Goal: Entertainment & Leisure: Consume media (video, audio)

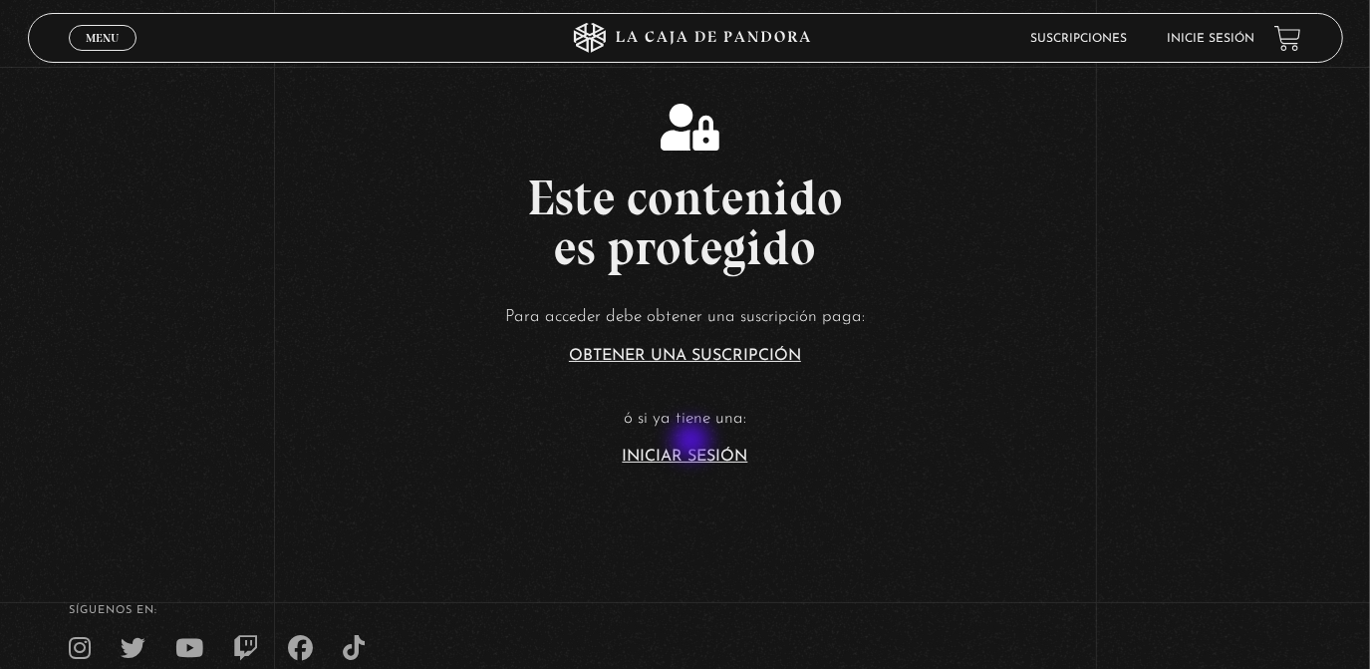
click at [693, 442] on article "Para acceder debe obtener una suscripción paga: Obtener una suscripción ó si ya…" at bounding box center [685, 383] width 1370 height 162
click at [700, 460] on link "Iniciar Sesión" at bounding box center [686, 456] width 126 height 16
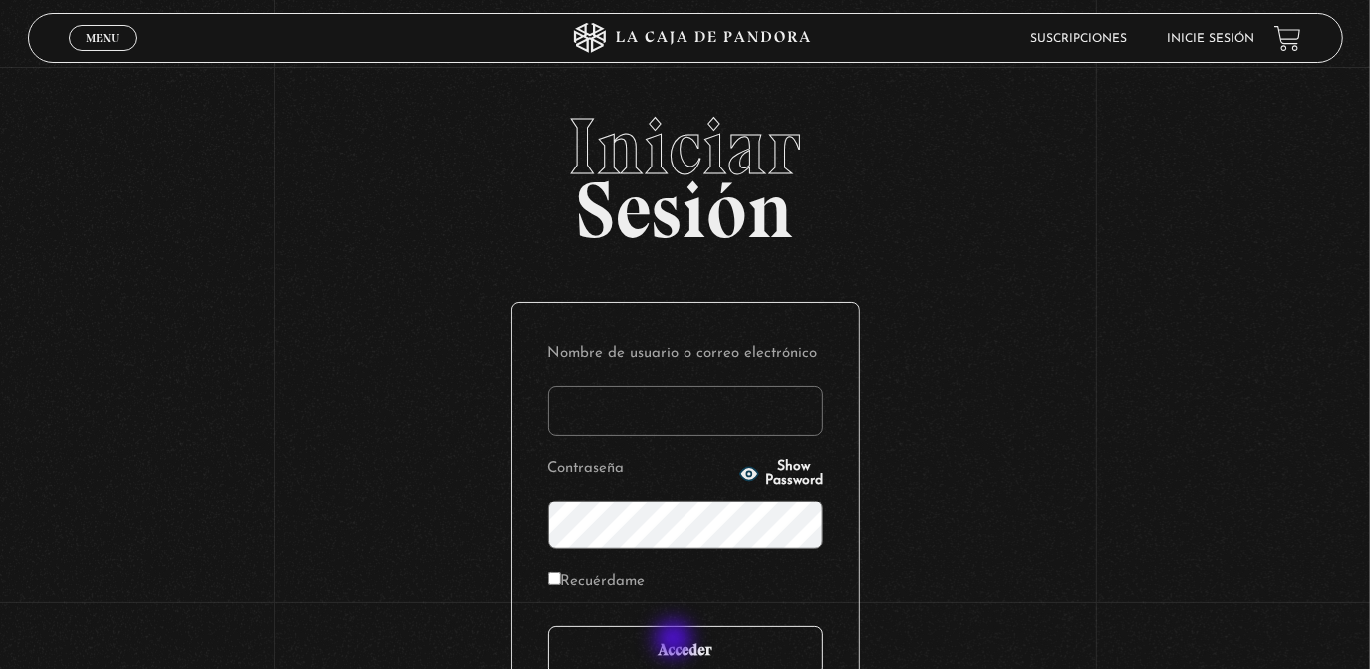
type input "rebe_sanchez28@hotmail.com"
click at [676, 641] on input "Acceder" at bounding box center [685, 651] width 275 height 50
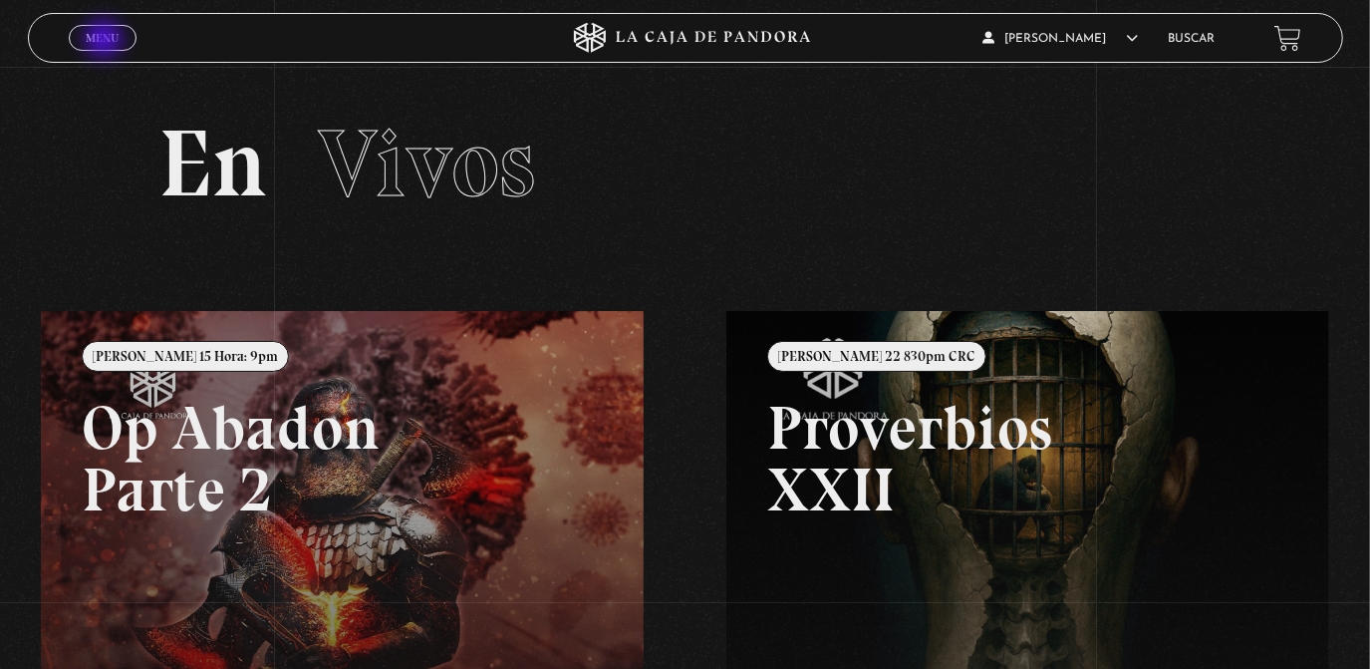
click at [106, 41] on span "Menu" at bounding box center [102, 38] width 33 height 12
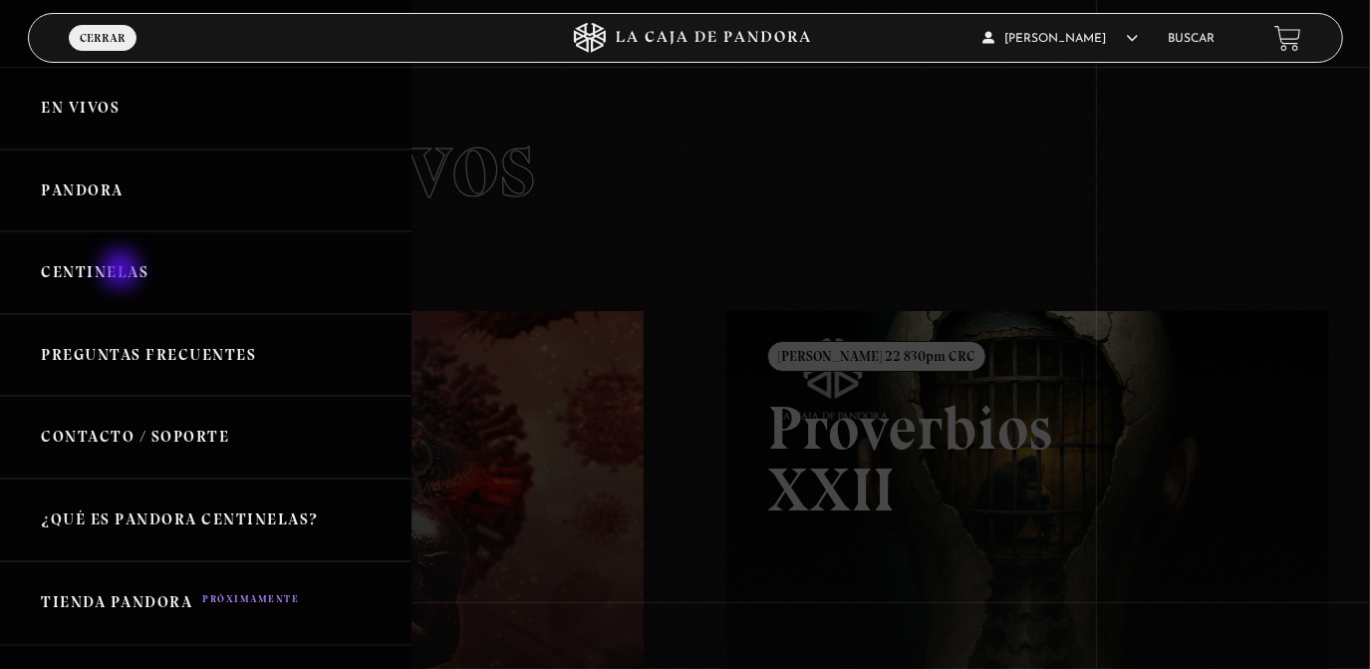
click at [123, 271] on link "Centinelas" at bounding box center [206, 272] width 412 height 83
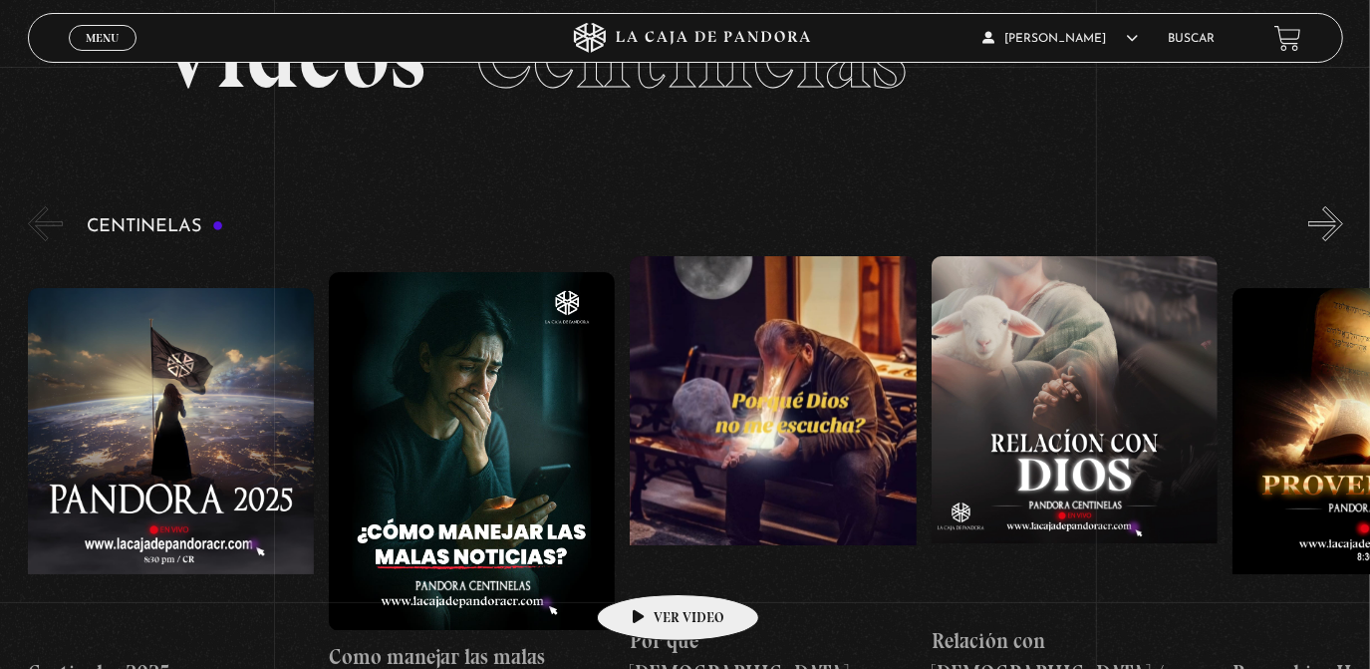
scroll to position [116, 0]
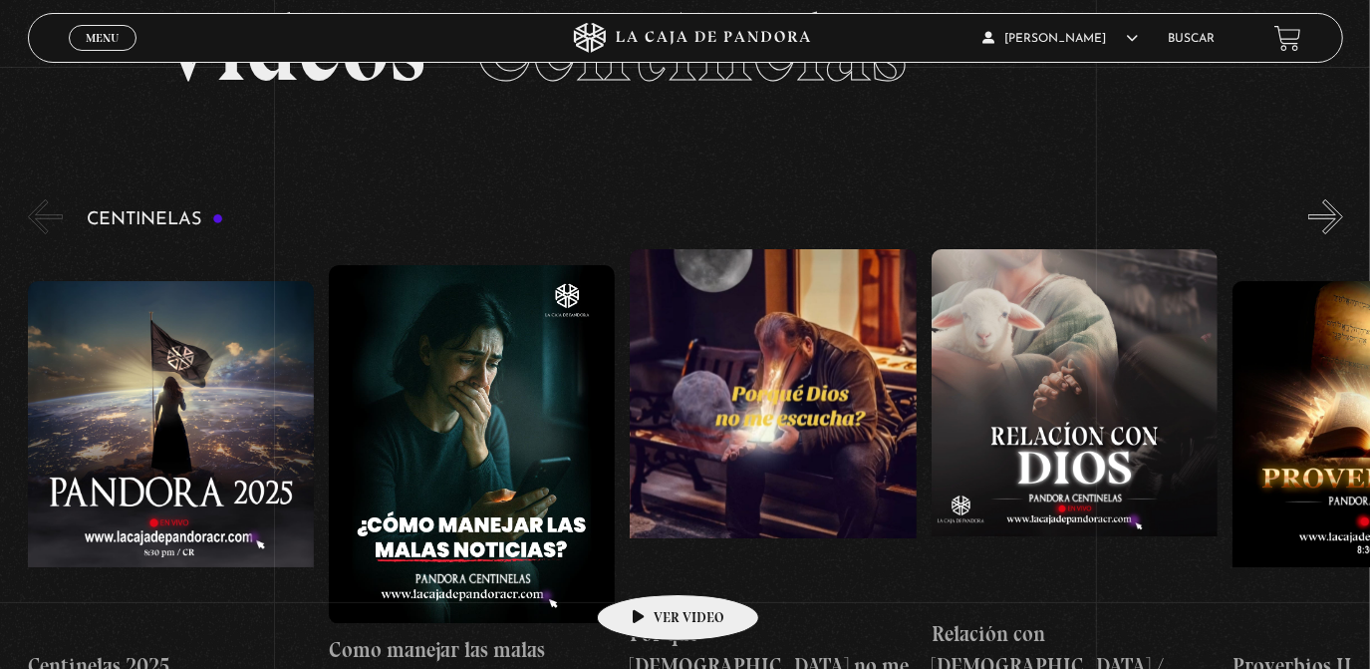
click at [1037, 419] on figure at bounding box center [1075, 428] width 286 height 359
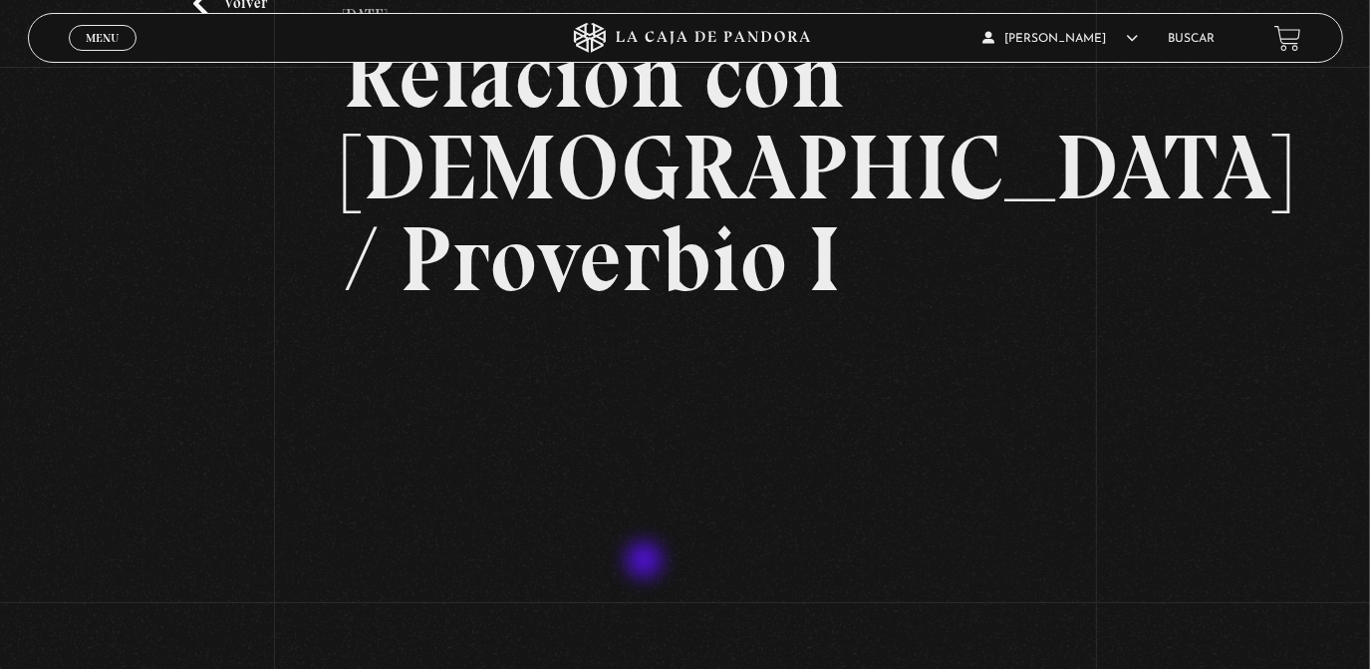
scroll to position [292, 0]
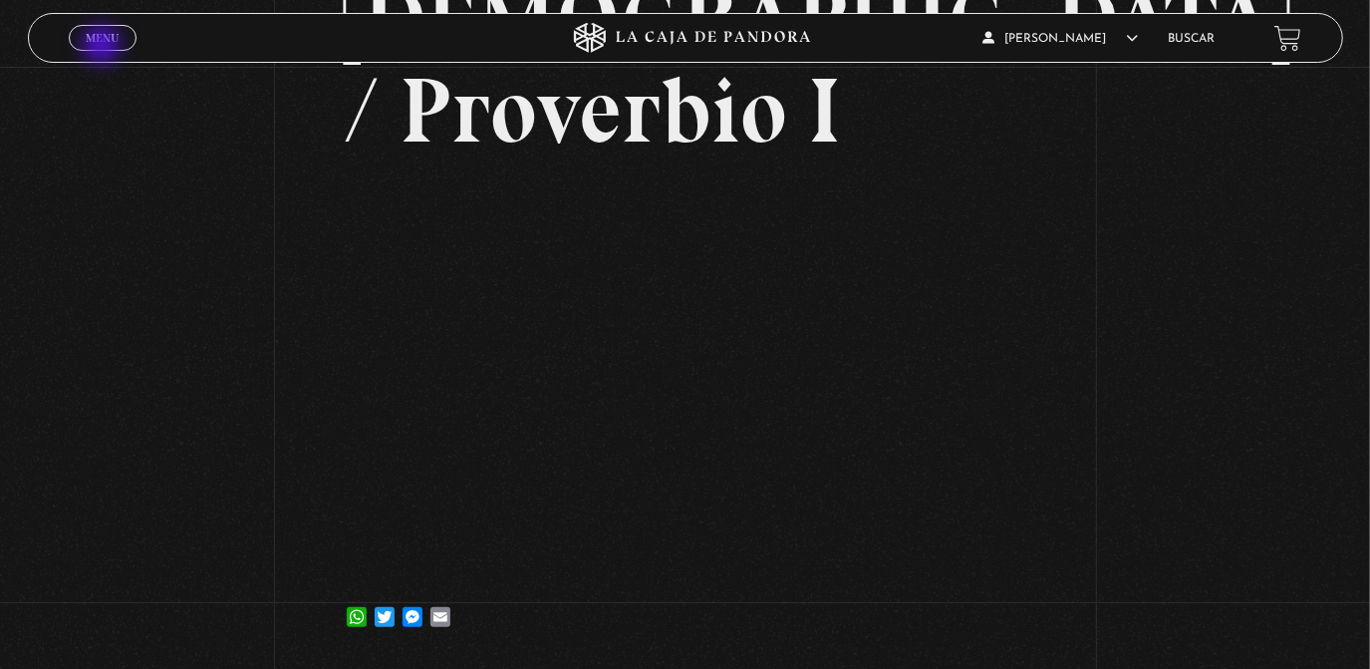
click at [104, 47] on link "Menu Cerrar" at bounding box center [103, 38] width 68 height 26
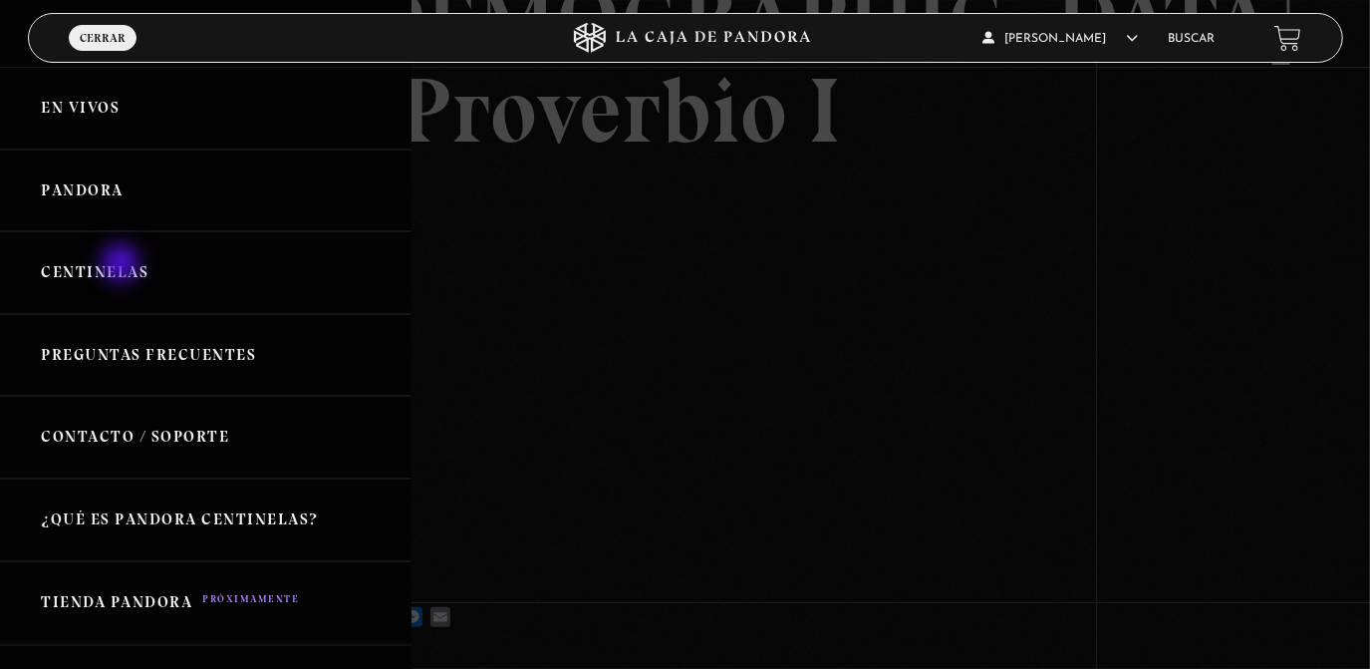
click at [124, 265] on link "Centinelas" at bounding box center [206, 272] width 412 height 83
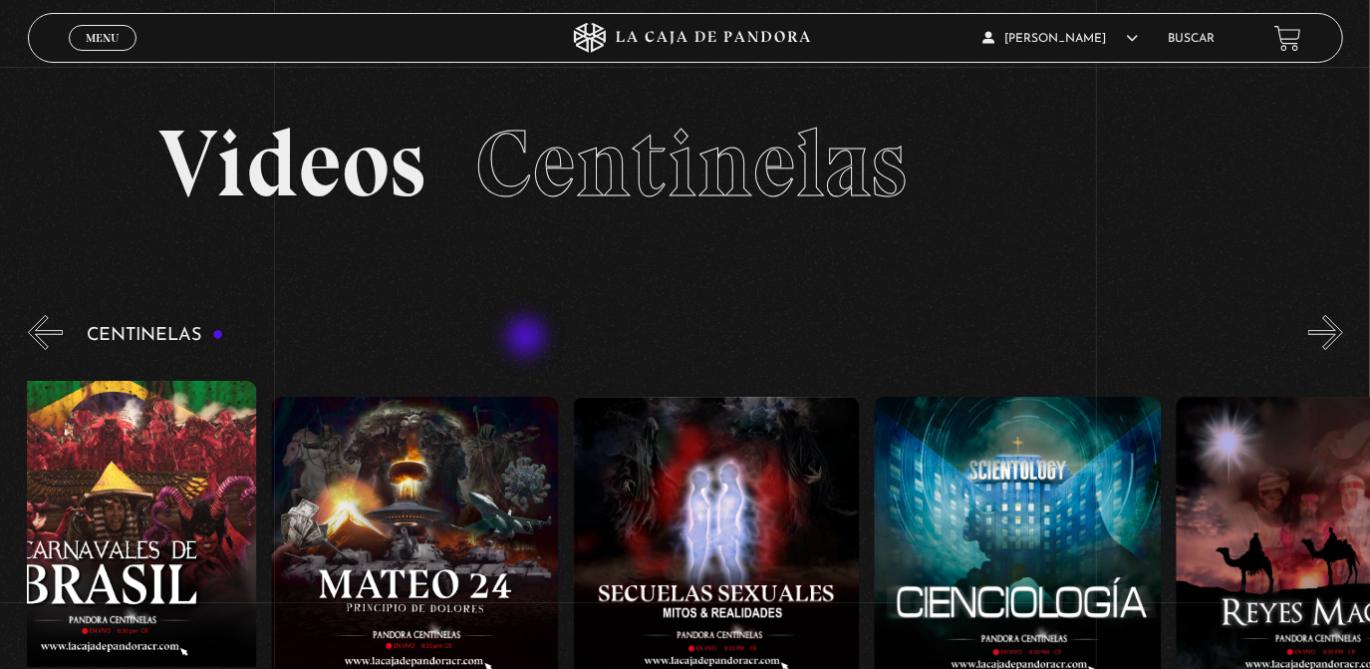
scroll to position [0, 12733]
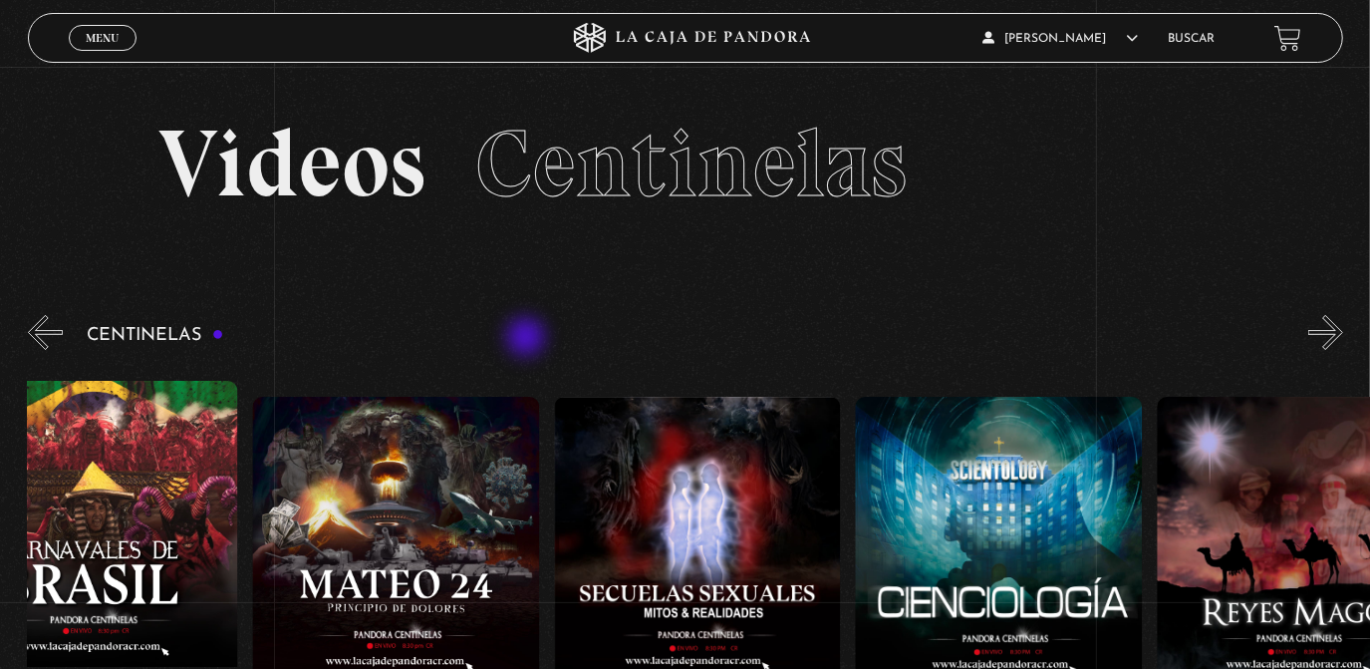
click at [142, 502] on figure at bounding box center [94, 560] width 286 height 359
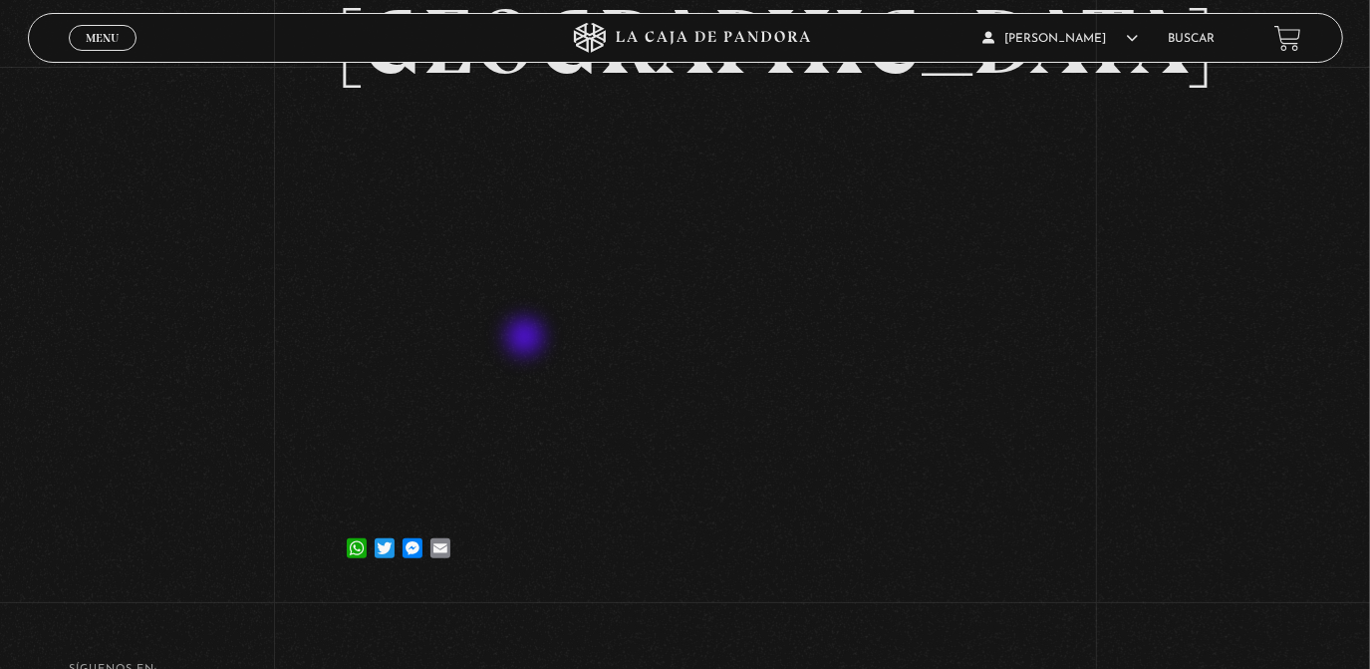
scroll to position [271, 0]
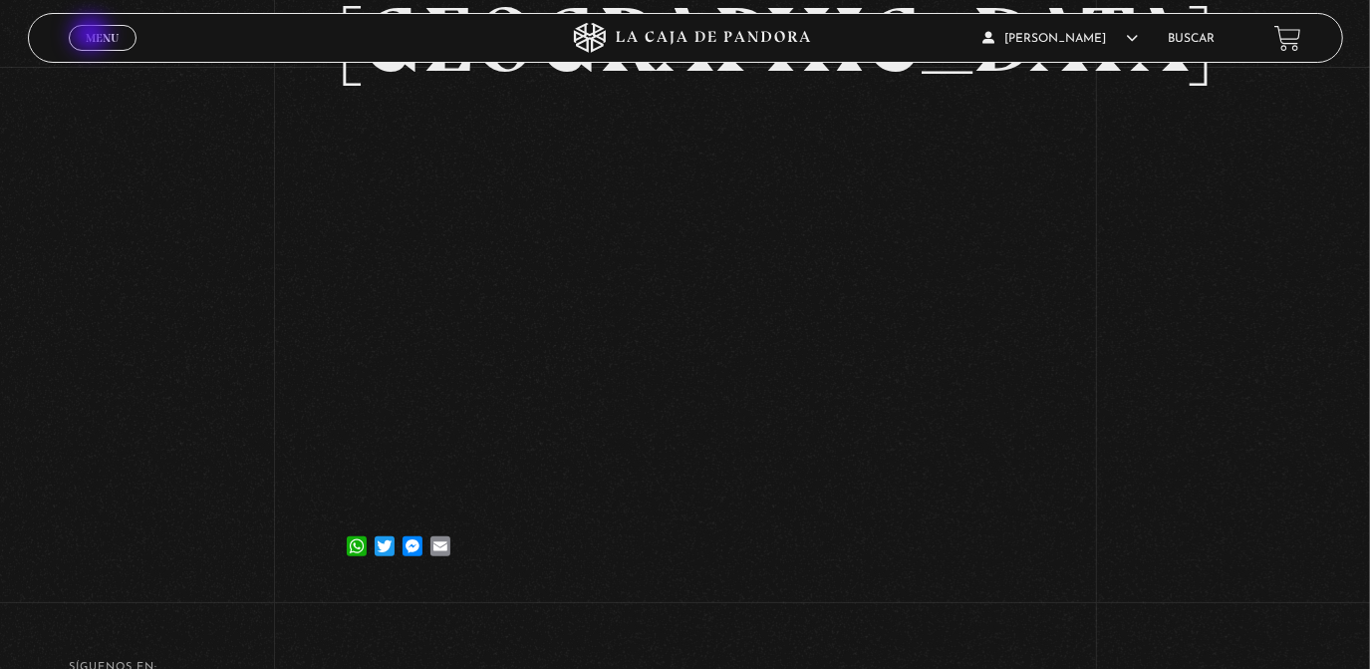
click at [93, 36] on span "Menu" at bounding box center [102, 38] width 33 height 12
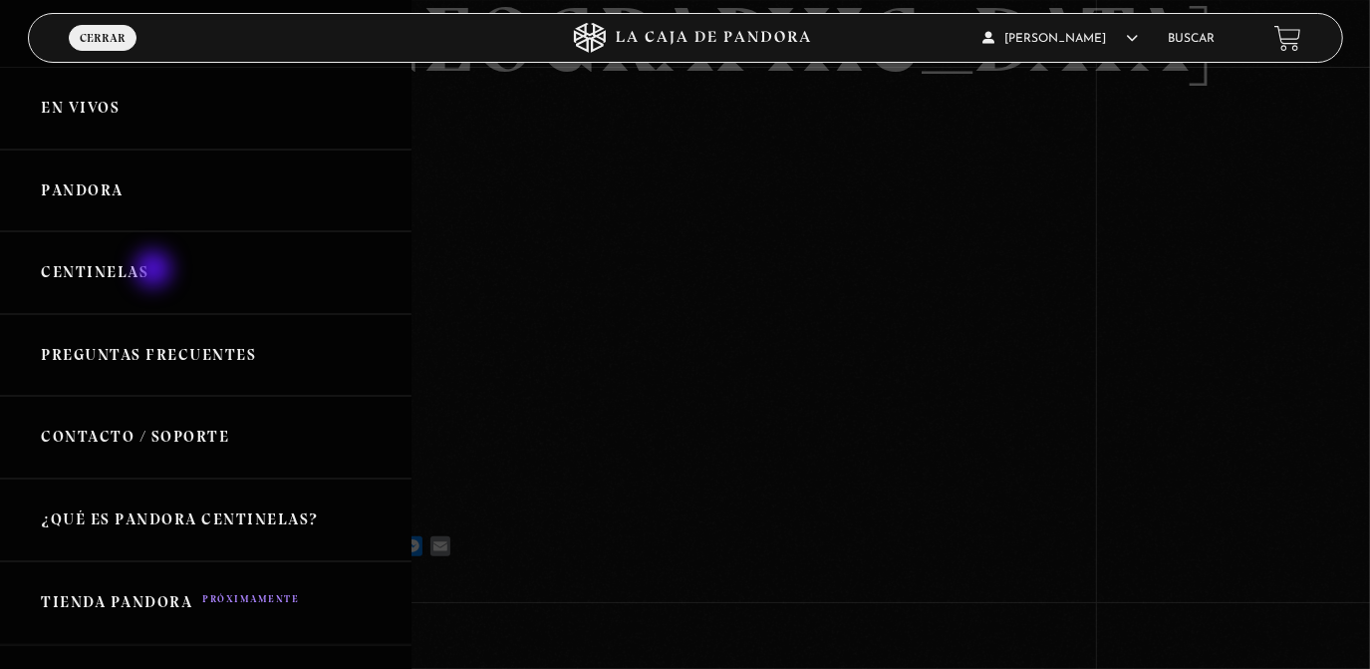
click at [155, 271] on link "Centinelas" at bounding box center [206, 272] width 412 height 83
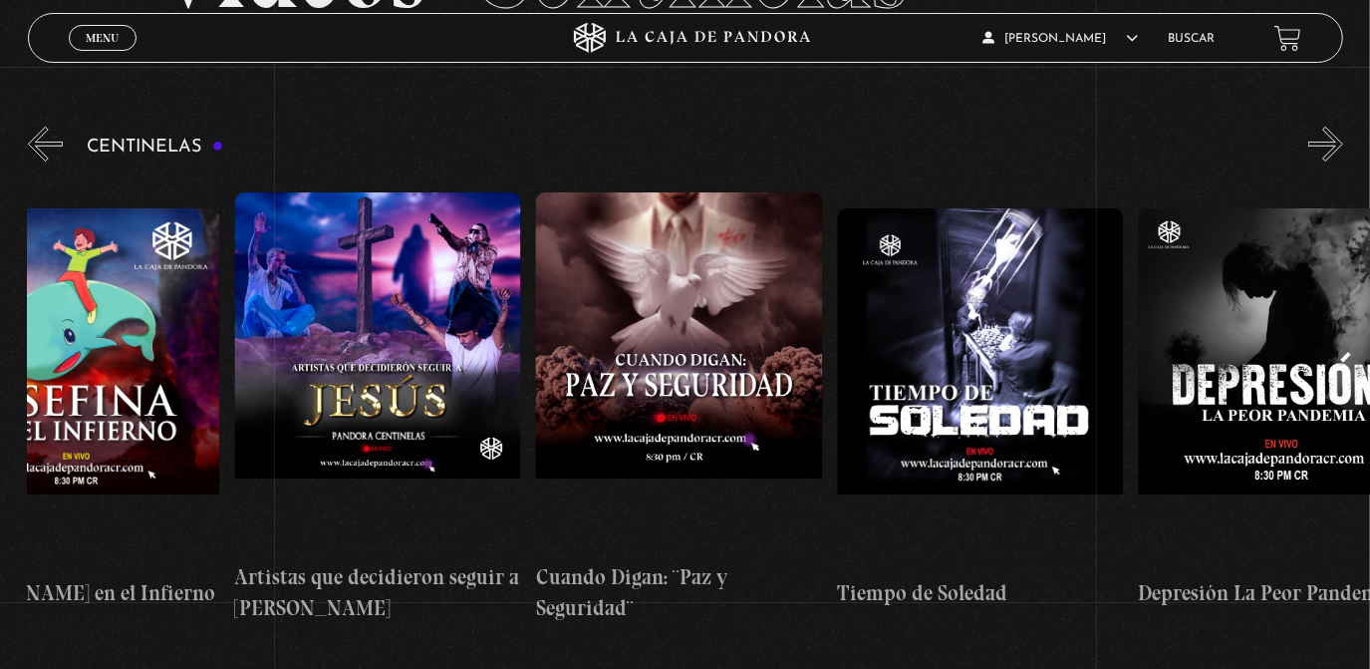
scroll to position [0, 7629]
click at [1253, 343] on figure at bounding box center [1280, 387] width 286 height 359
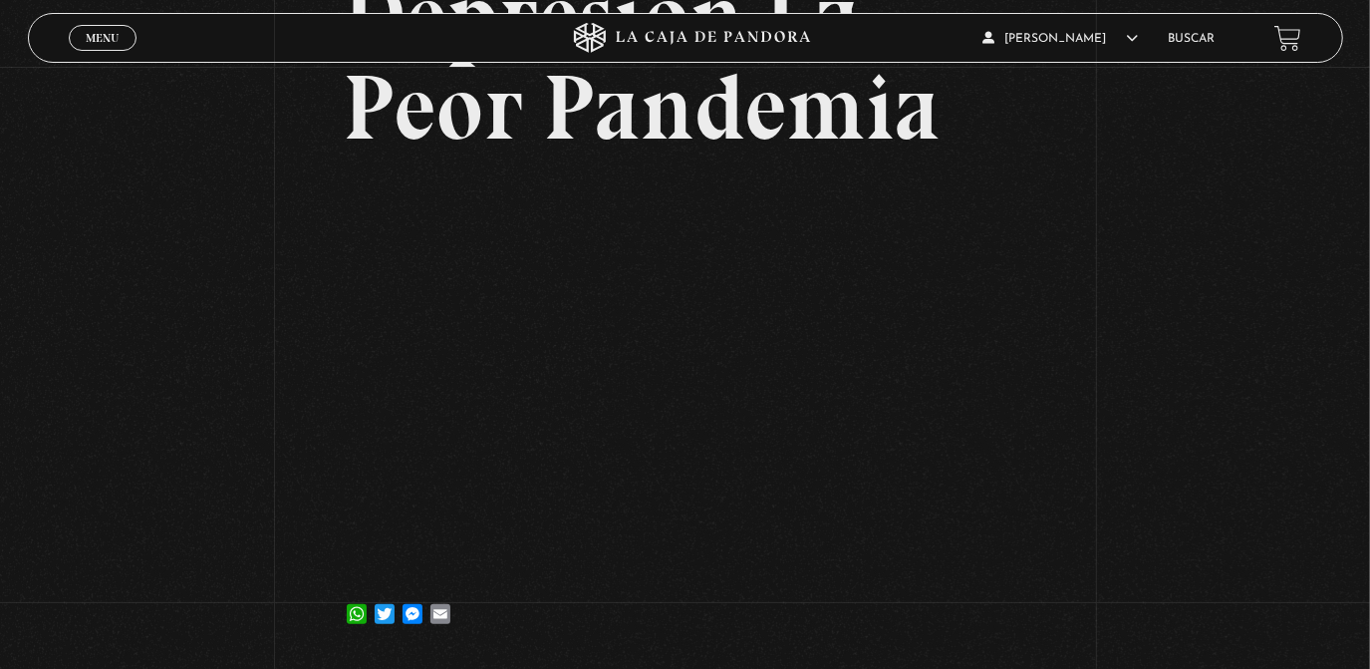
scroll to position [207, 0]
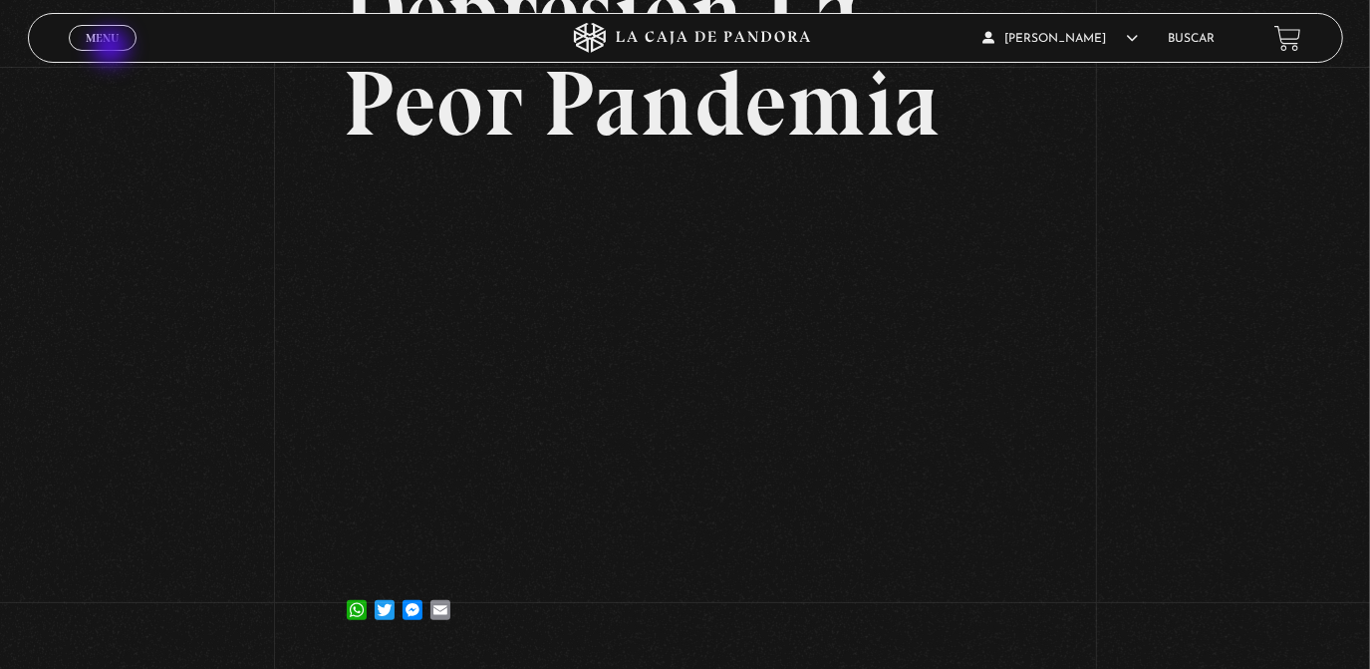
click at [113, 49] on span "Cerrar" at bounding box center [102, 56] width 47 height 14
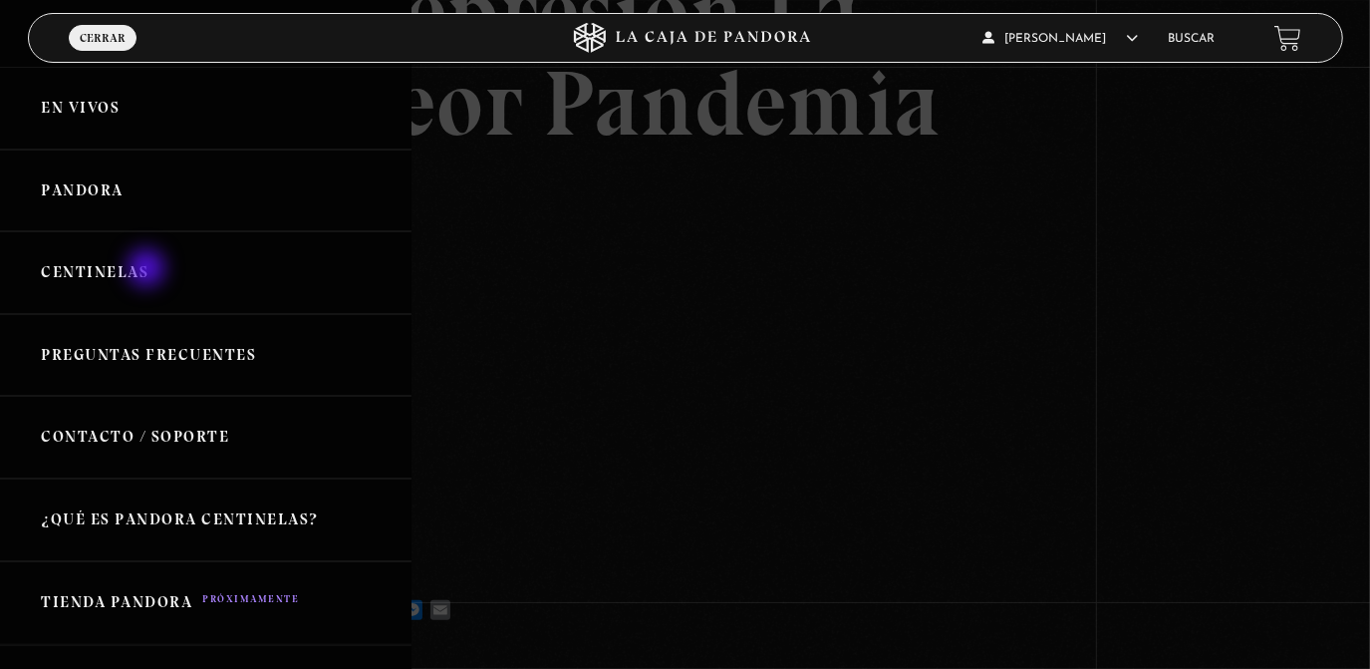
click at [148, 270] on link "Centinelas" at bounding box center [206, 272] width 412 height 83
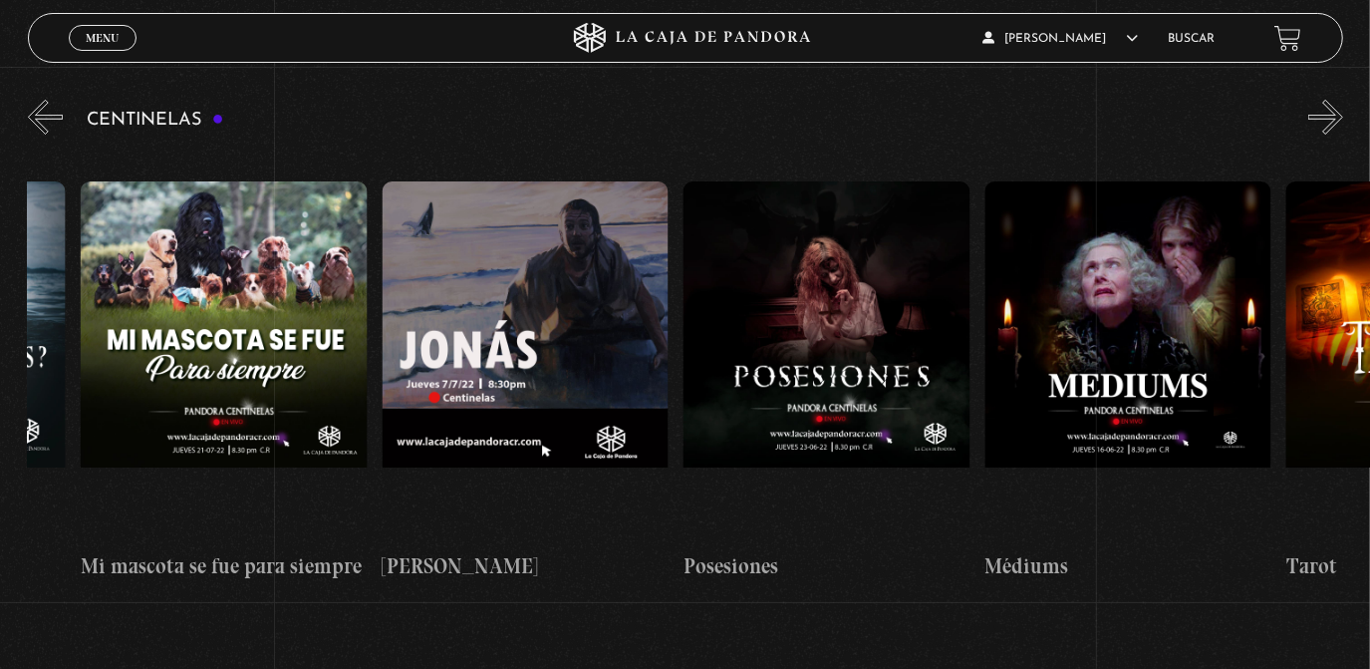
scroll to position [0, 17124]
click at [452, 321] on figure at bounding box center [525, 360] width 286 height 359
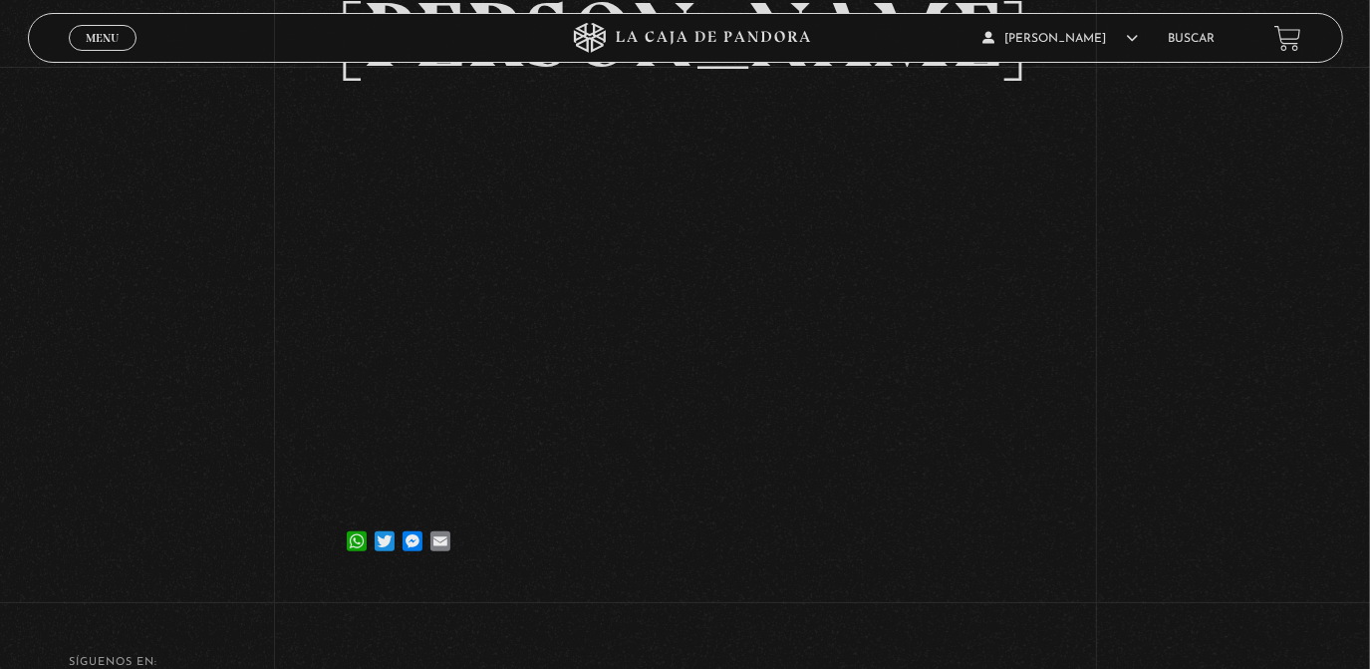
scroll to position [185, 0]
